Goal: Task Accomplishment & Management: Manage account settings

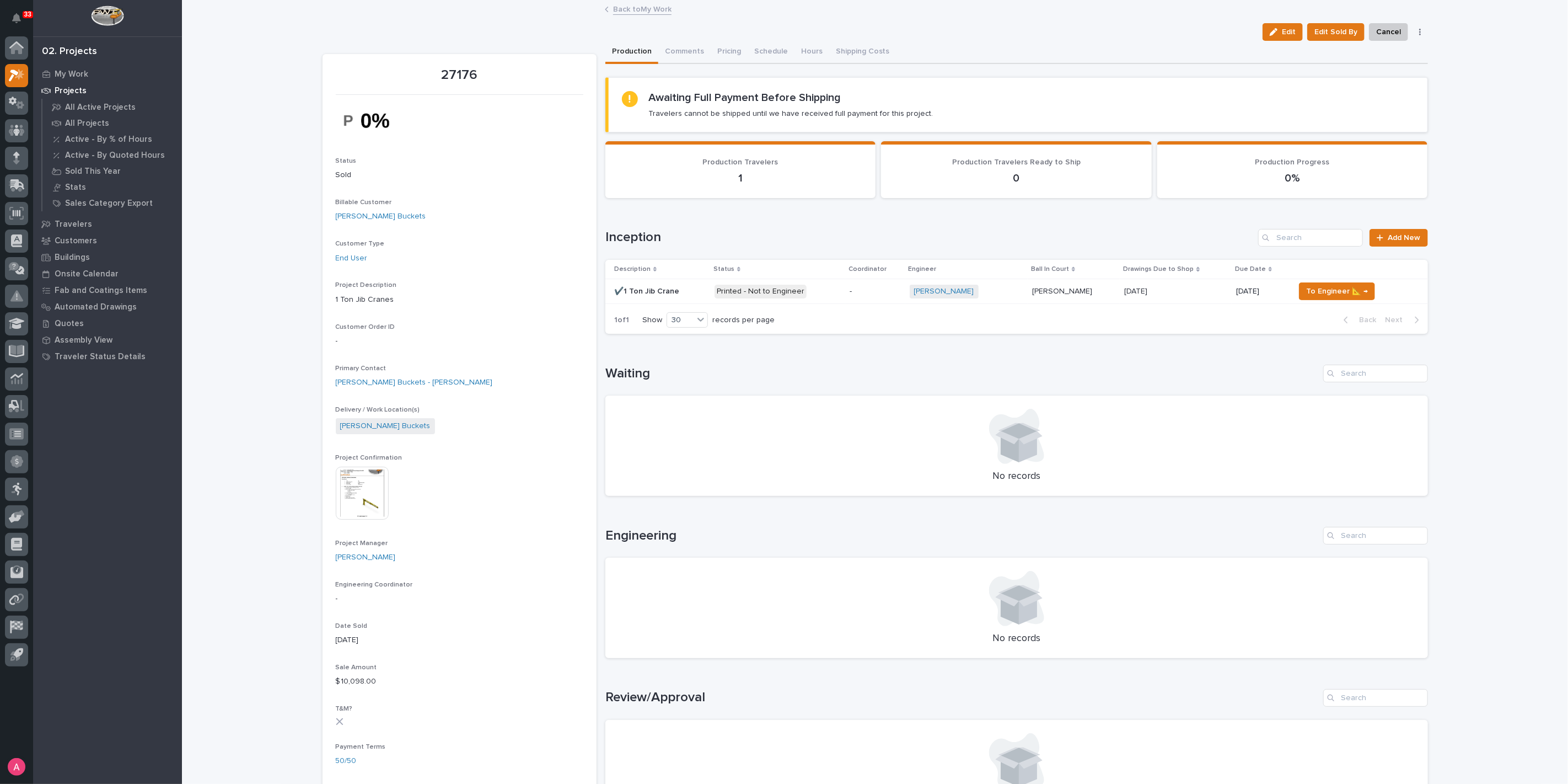
click at [1078, 294] on p "[PERSON_NAME]" at bounding box center [1063, 291] width 63 height 12
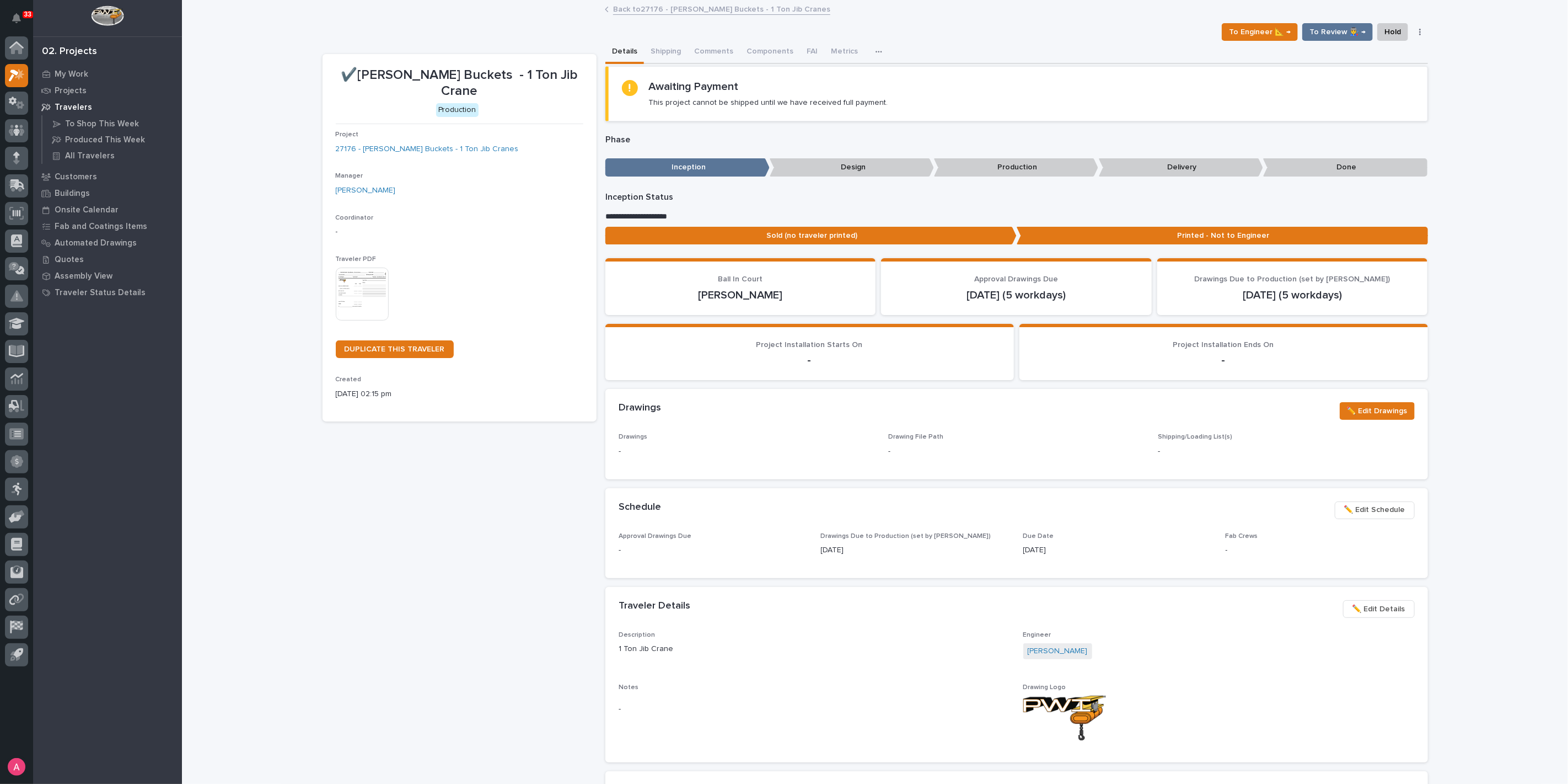
click at [1074, 416] on div "Drawings ✏️ Edit Drawings" at bounding box center [1016, 411] width 796 height 17
click at [1364, 512] on span "✏️ Edit Schedule" at bounding box center [1374, 510] width 61 height 14
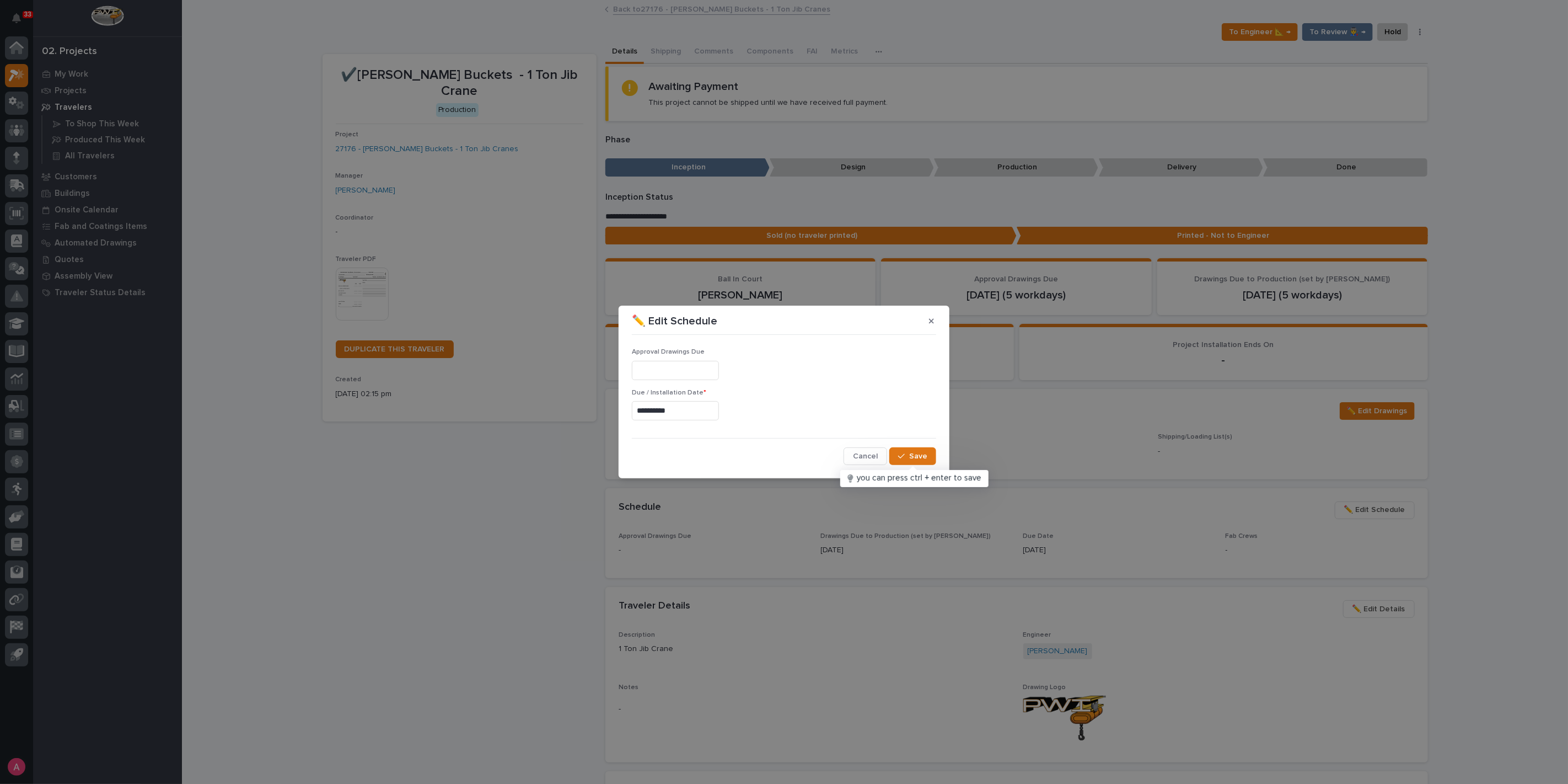
click at [716, 410] on input "**********" at bounding box center [675, 410] width 87 height 19
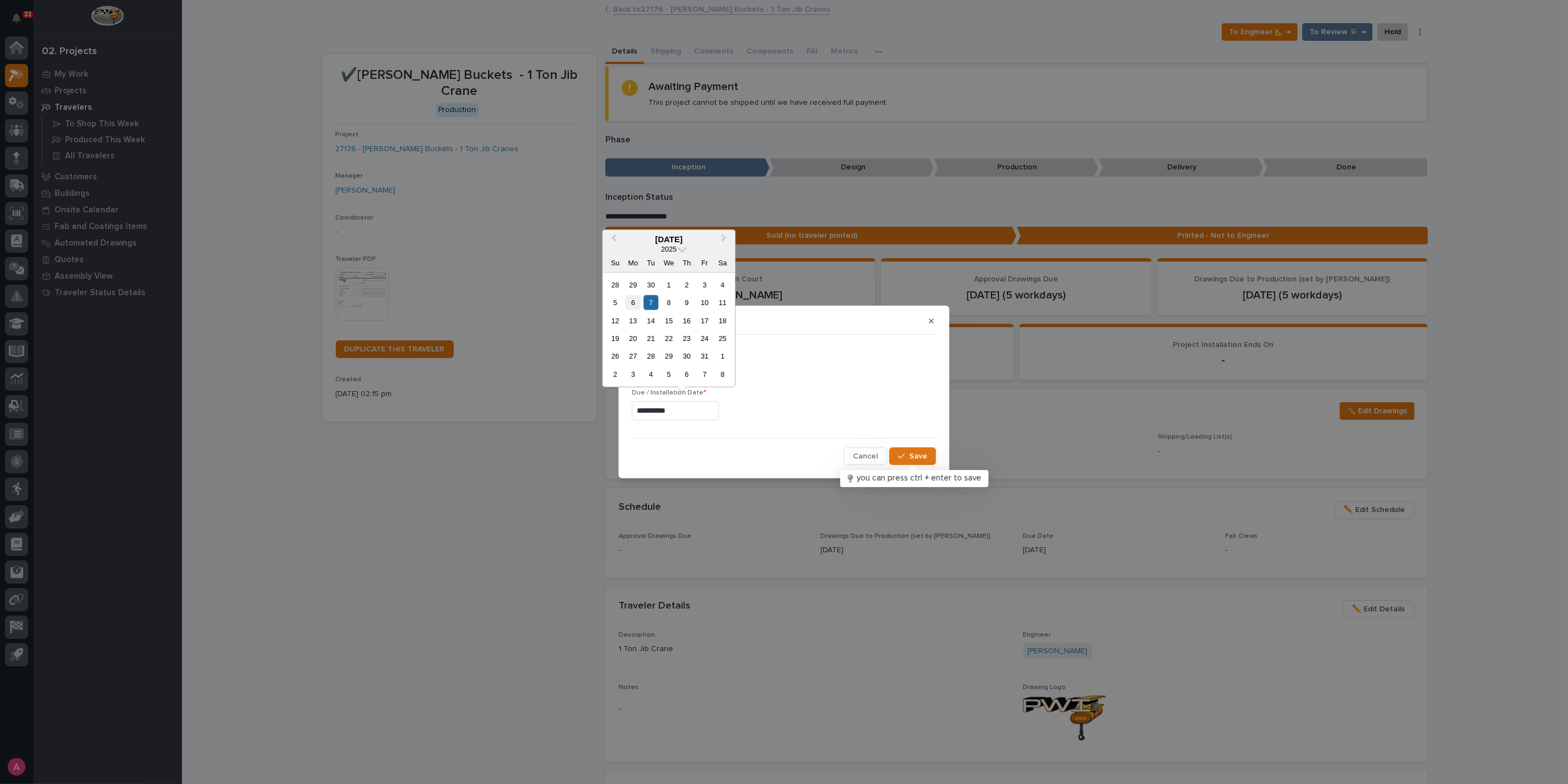
click at [636, 298] on div "6" at bounding box center [633, 302] width 14 height 14
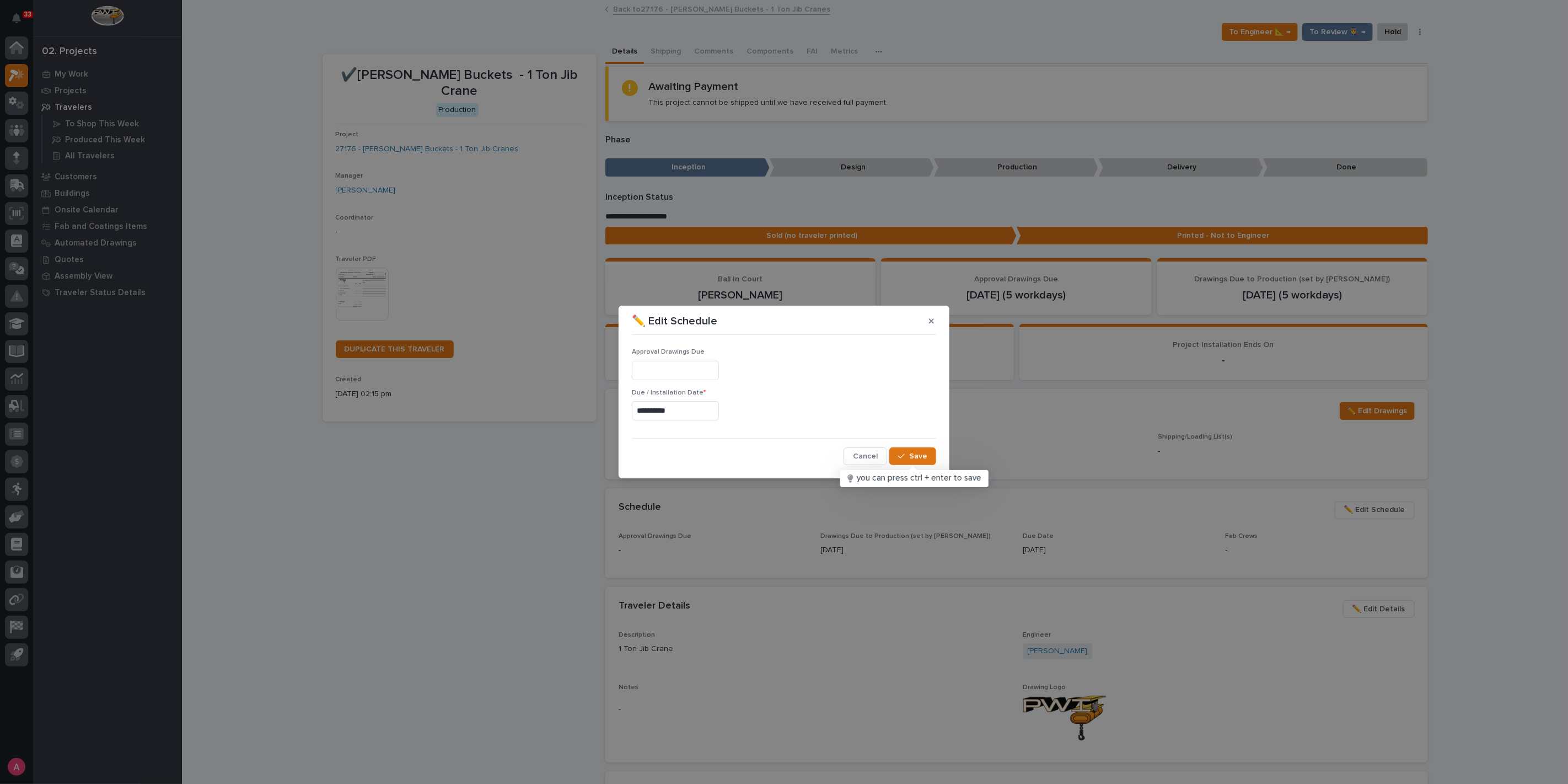
type input "**********"
click at [914, 457] on span "Save" at bounding box center [918, 456] width 18 height 10
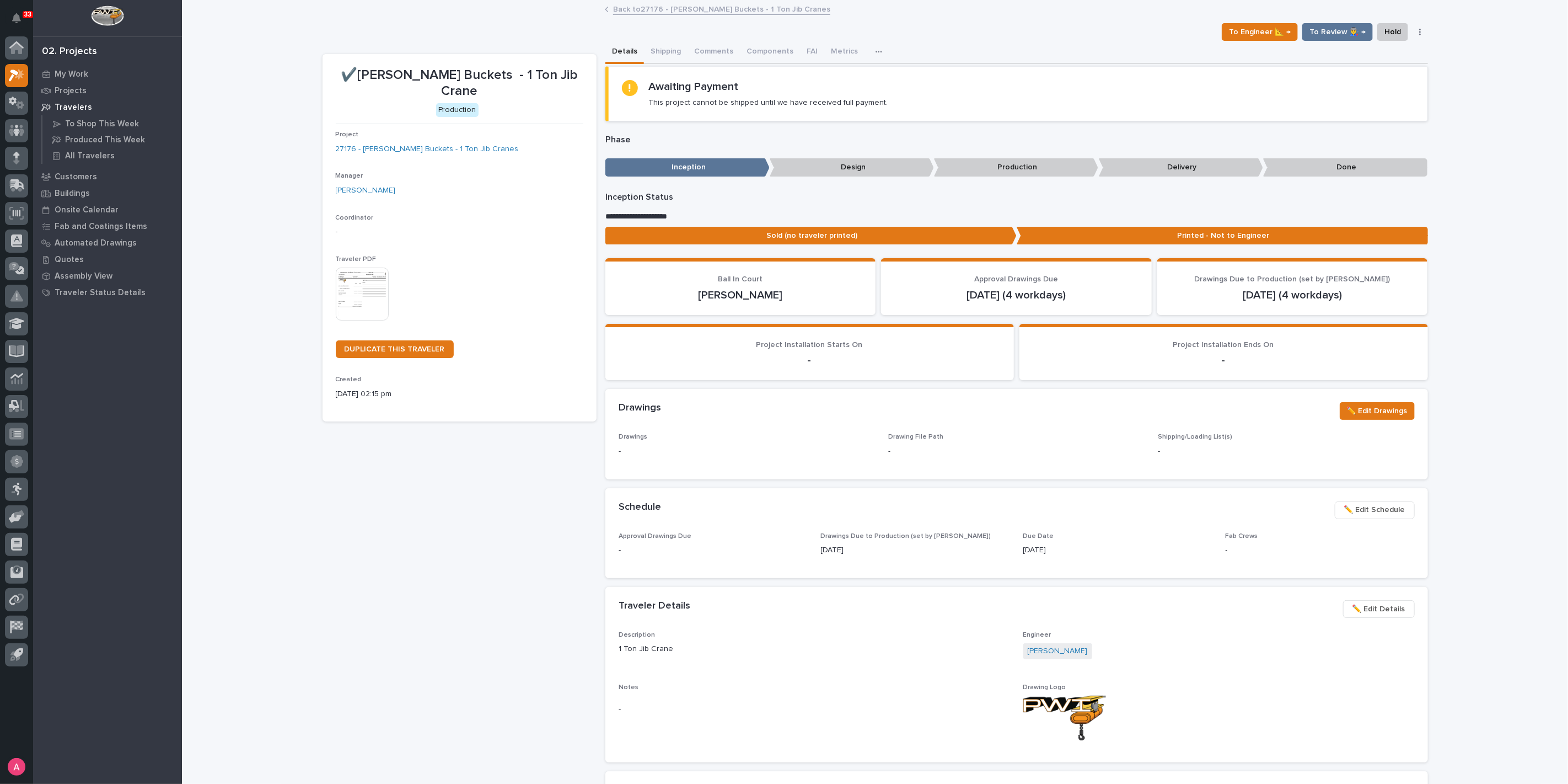
click at [651, 10] on link "Back to 27176 - [PERSON_NAME] Buckets - 1 Ton Jib Cranes" at bounding box center [721, 8] width 217 height 13
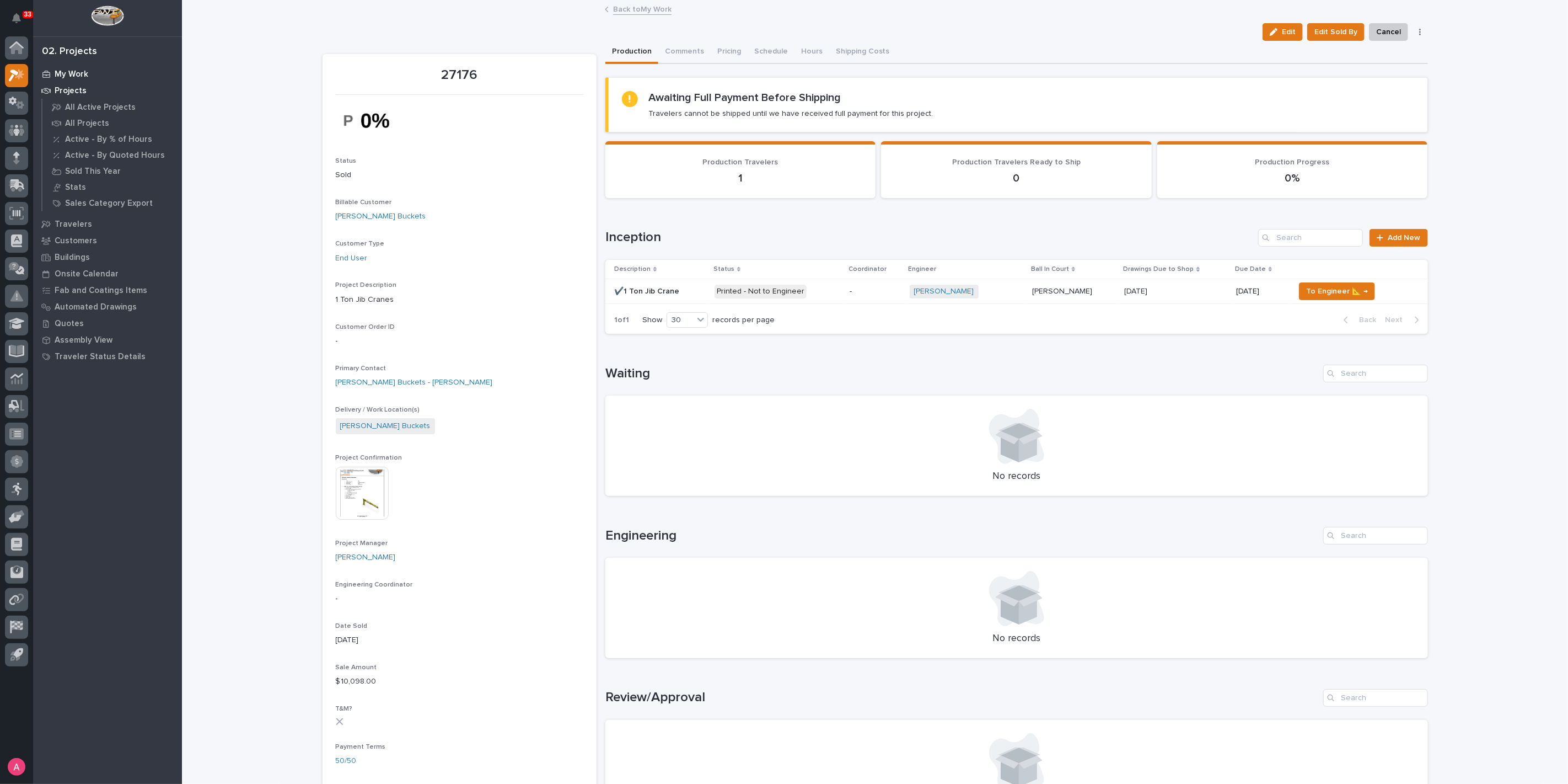
click at [75, 76] on p "My Work" at bounding box center [71, 74] width 34 height 10
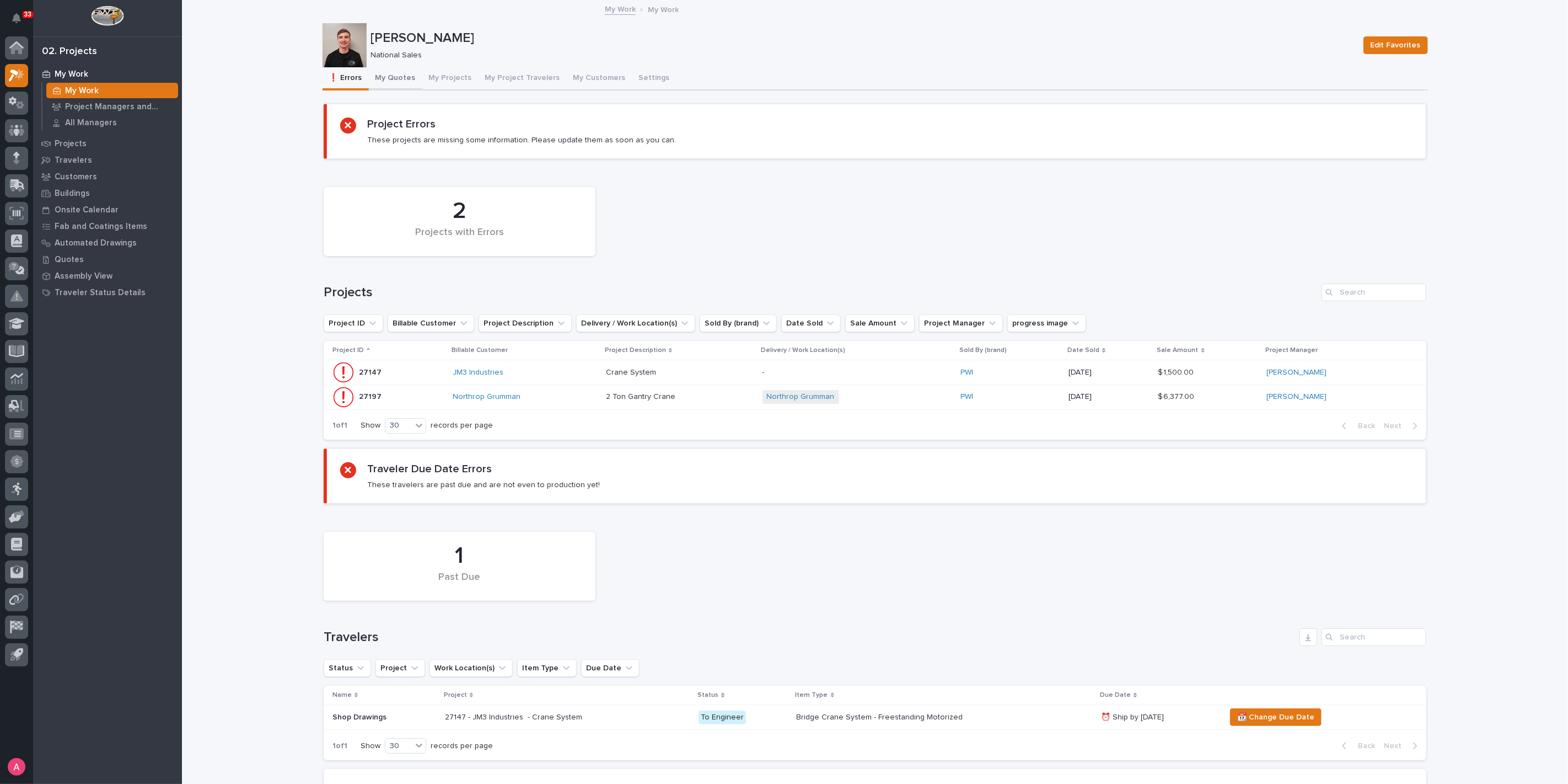
click at [395, 83] on button "My Quotes" at bounding box center [395, 79] width 53 height 23
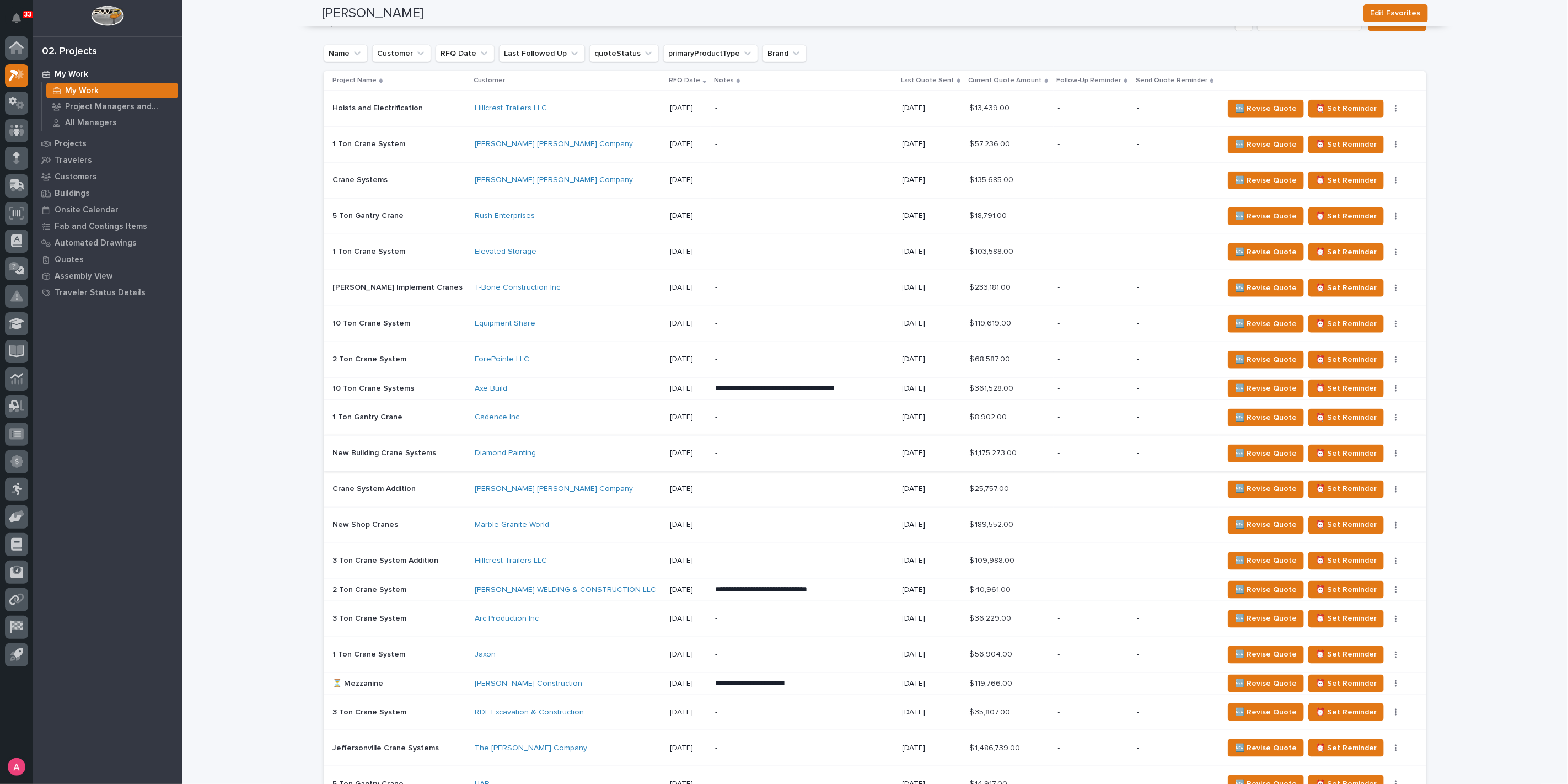
scroll to position [932, 0]
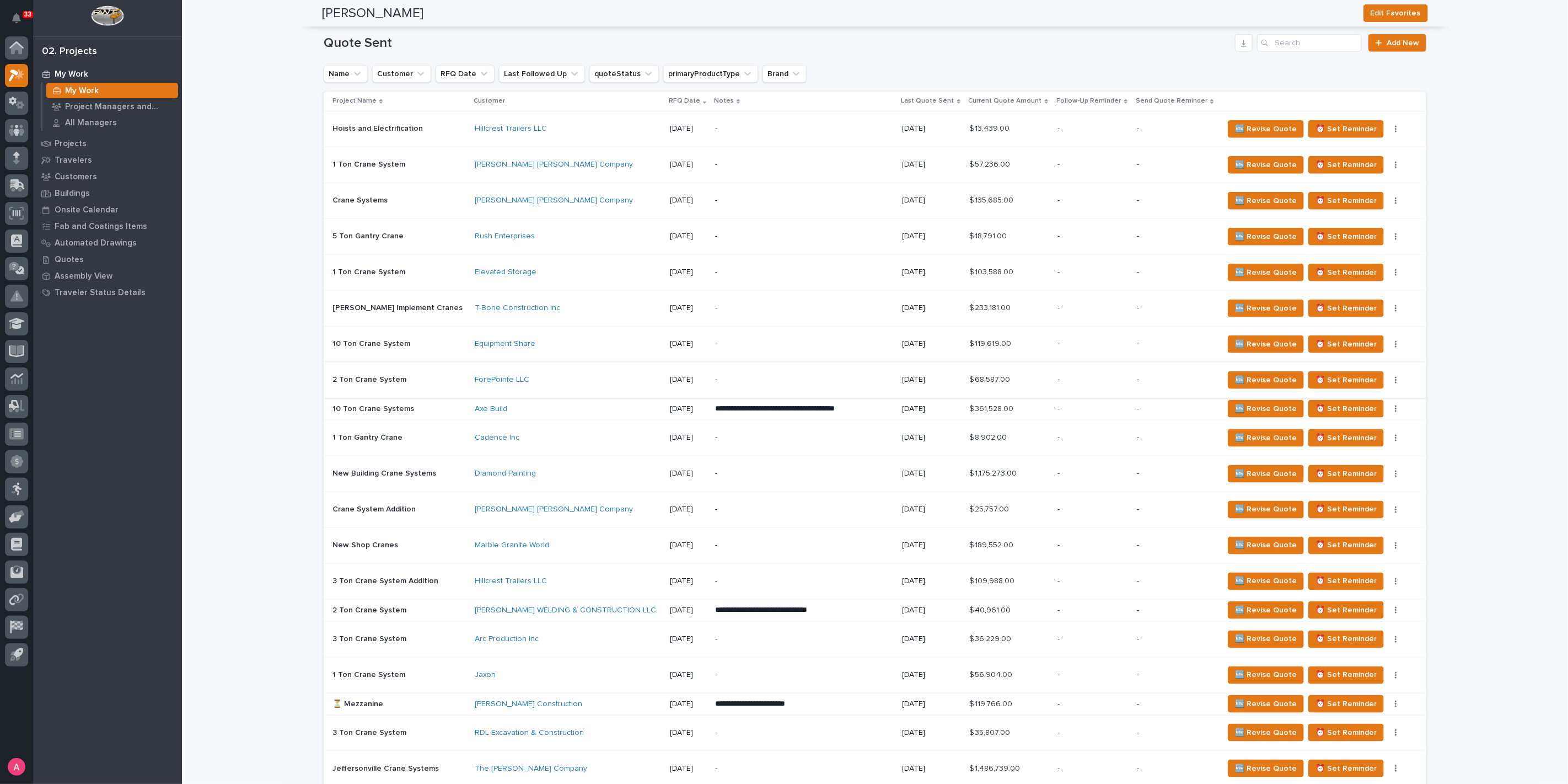
click at [1389, 377] on button "button" at bounding box center [1396, 380] width 15 height 8
click at [833, 371] on div "-" at bounding box center [804, 380] width 179 height 25
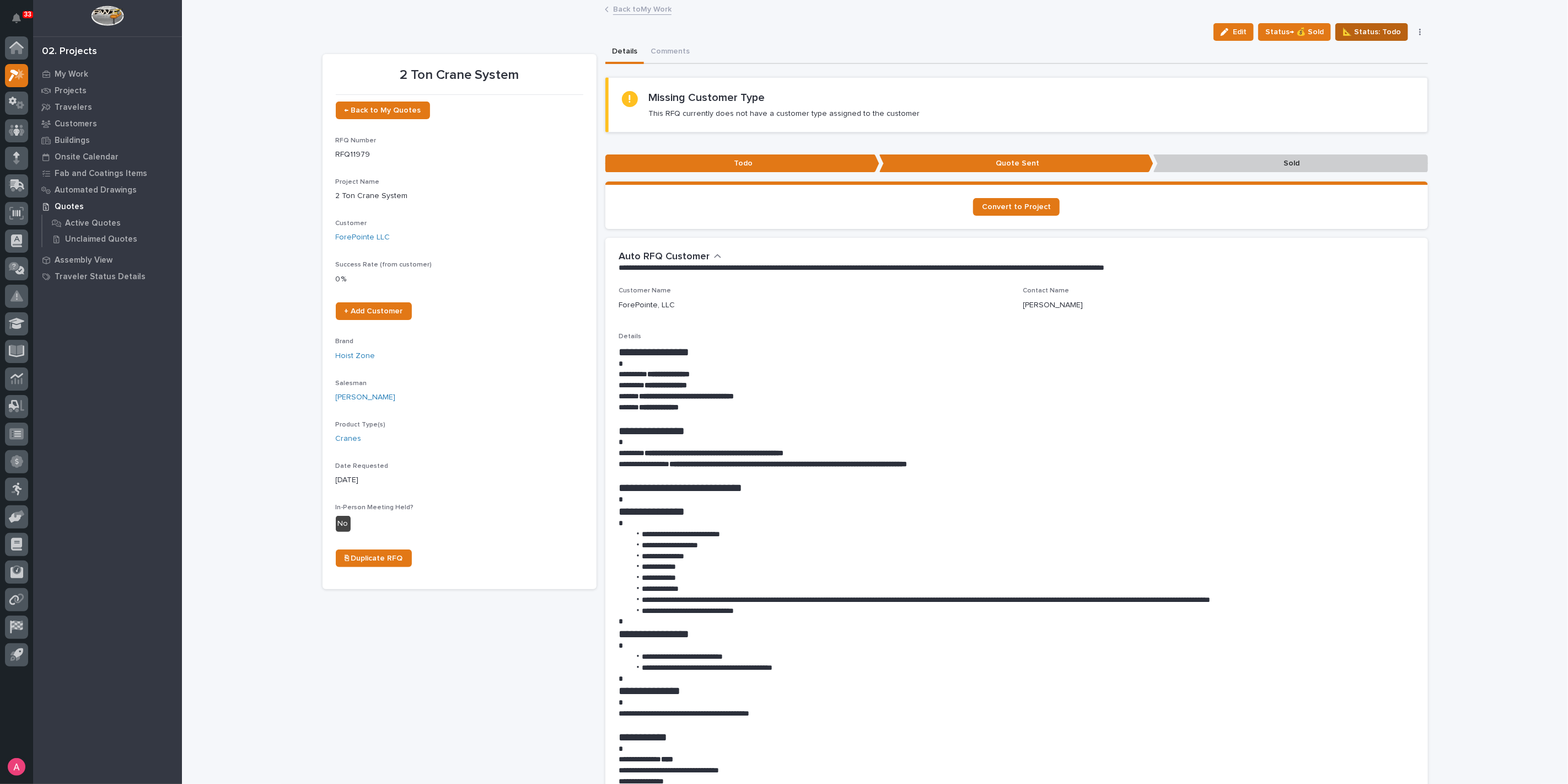
click at [1367, 33] on span "📐 Status: Todo" at bounding box center [1371, 32] width 59 height 14
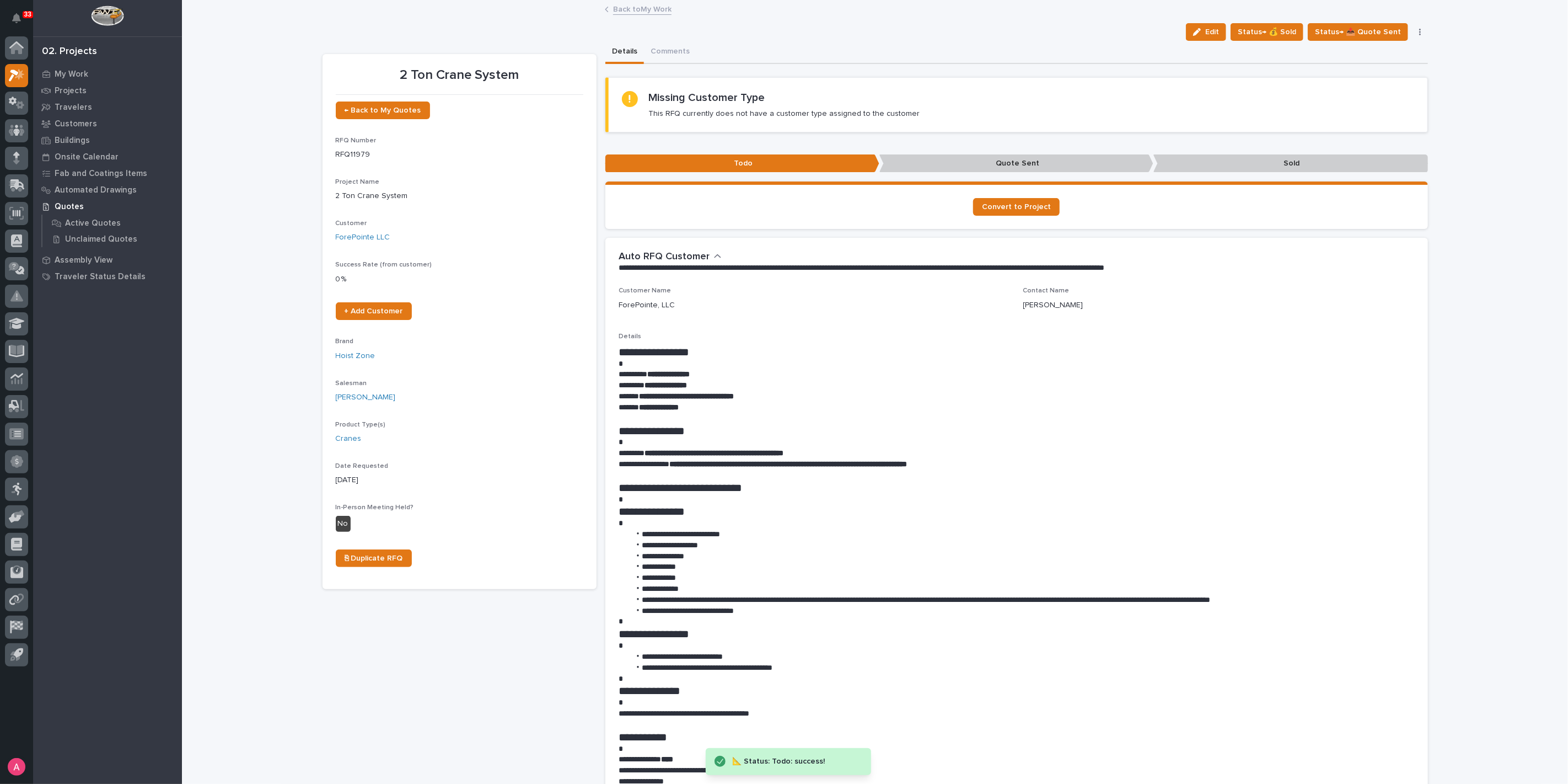
click at [643, 10] on link "Back to My Work" at bounding box center [642, 8] width 59 height 13
